Goal: Check status: Check status

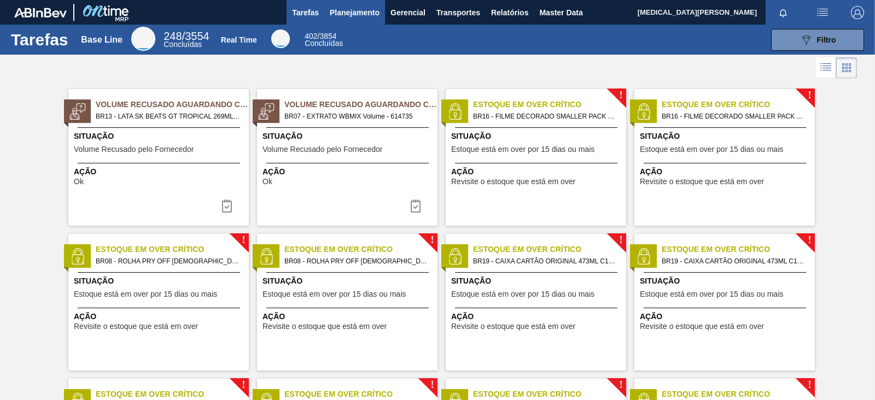
click at [325, 13] on button "Planejamento" at bounding box center [354, 12] width 61 height 25
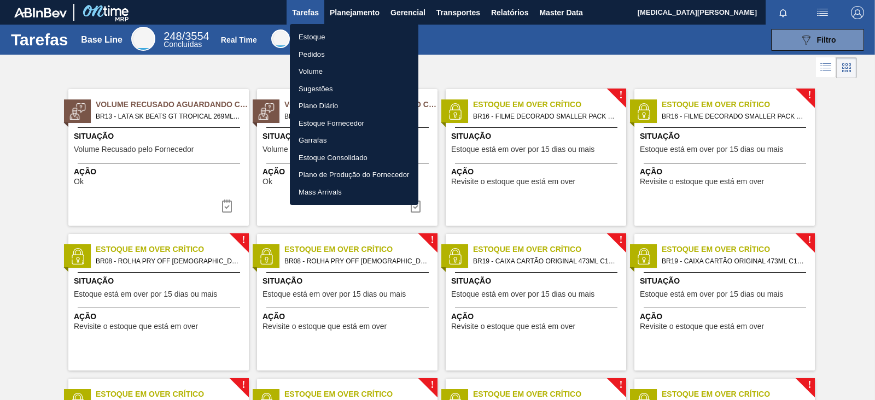
click at [320, 52] on li "Pedidos" at bounding box center [354, 55] width 129 height 18
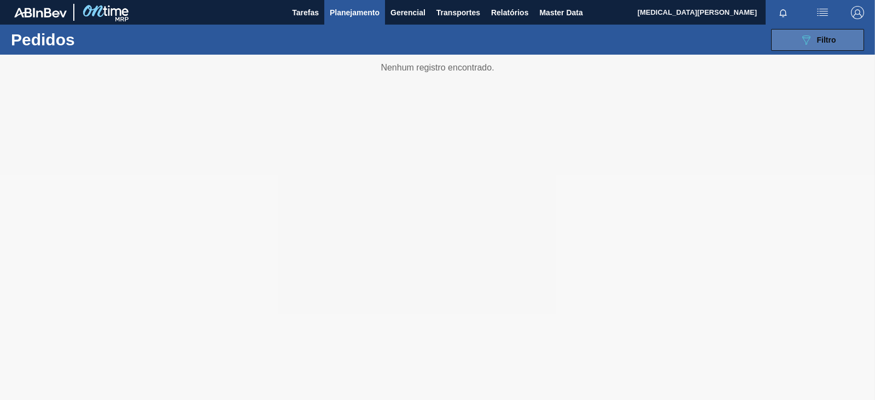
click at [797, 34] on button "089F7B8B-B2A5-4AFE-B5C0-19BA573D28AC Filtro" at bounding box center [817, 40] width 93 height 22
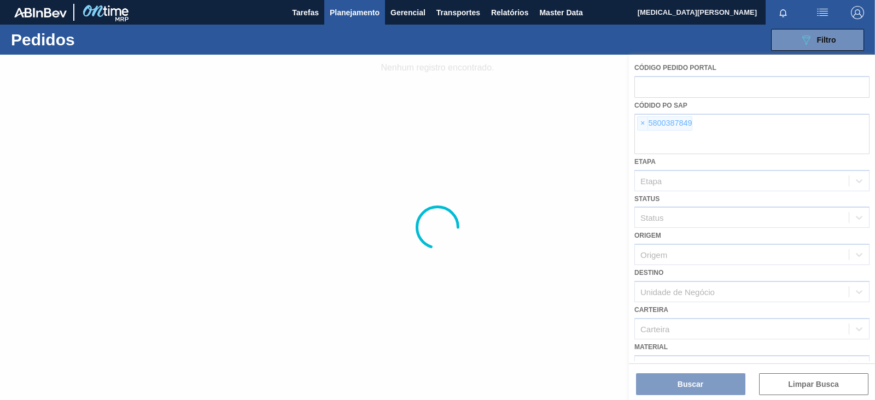
click at [639, 124] on div at bounding box center [437, 228] width 875 height 346
click at [637, 123] on div at bounding box center [437, 228] width 875 height 346
click at [642, 126] on div at bounding box center [437, 228] width 875 height 346
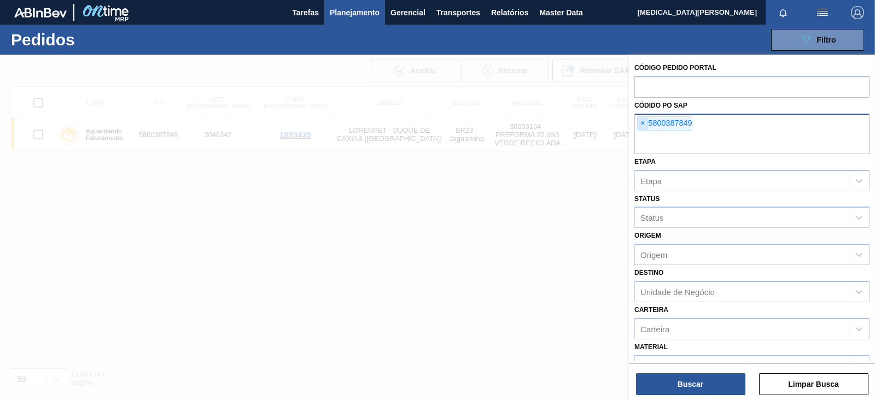
click at [643, 122] on span "×" at bounding box center [643, 123] width 10 height 13
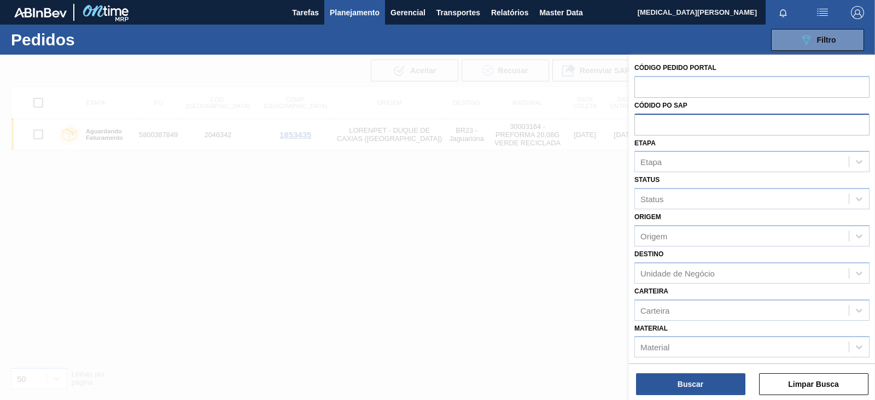
paste input "5800389566"
type input "5800389566"
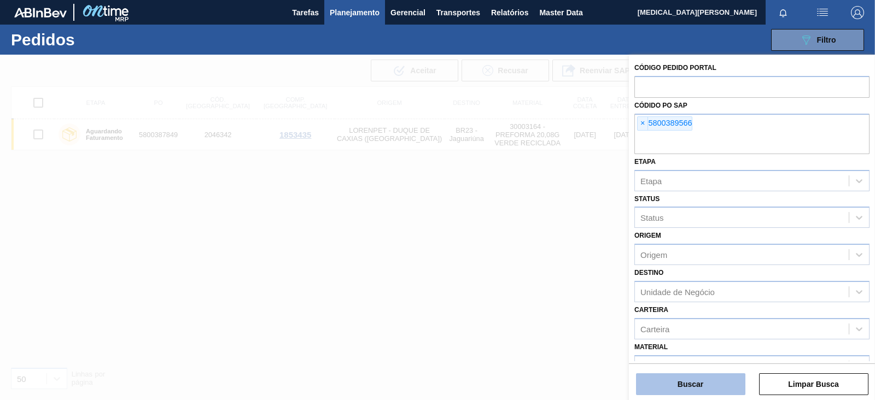
click at [701, 384] on button "Buscar" at bounding box center [690, 385] width 109 height 22
